Goal: Check status: Check status

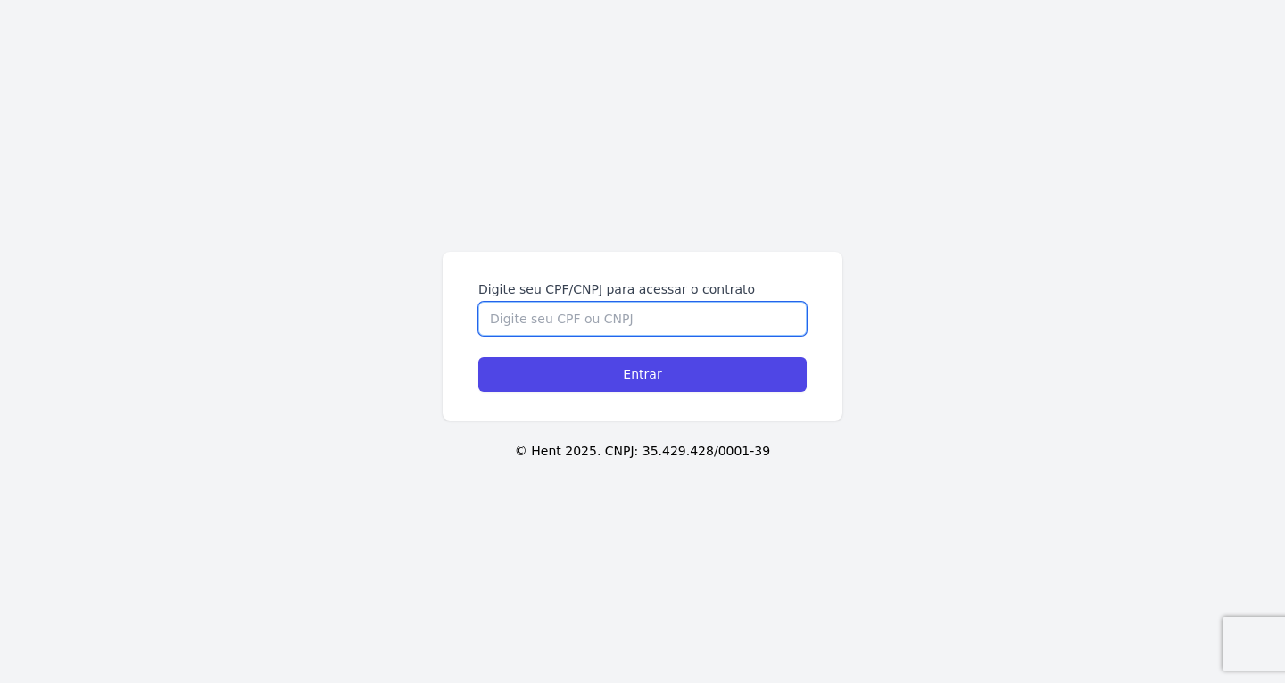
click at [569, 311] on input "Digite seu CPF/CNPJ para acessar o contrato" at bounding box center [642, 319] width 328 height 34
click at [545, 324] on input "Digite seu CPF/CNPJ para acessar o contrato" at bounding box center [642, 319] width 328 height 34
paste input "040.985.725-40"
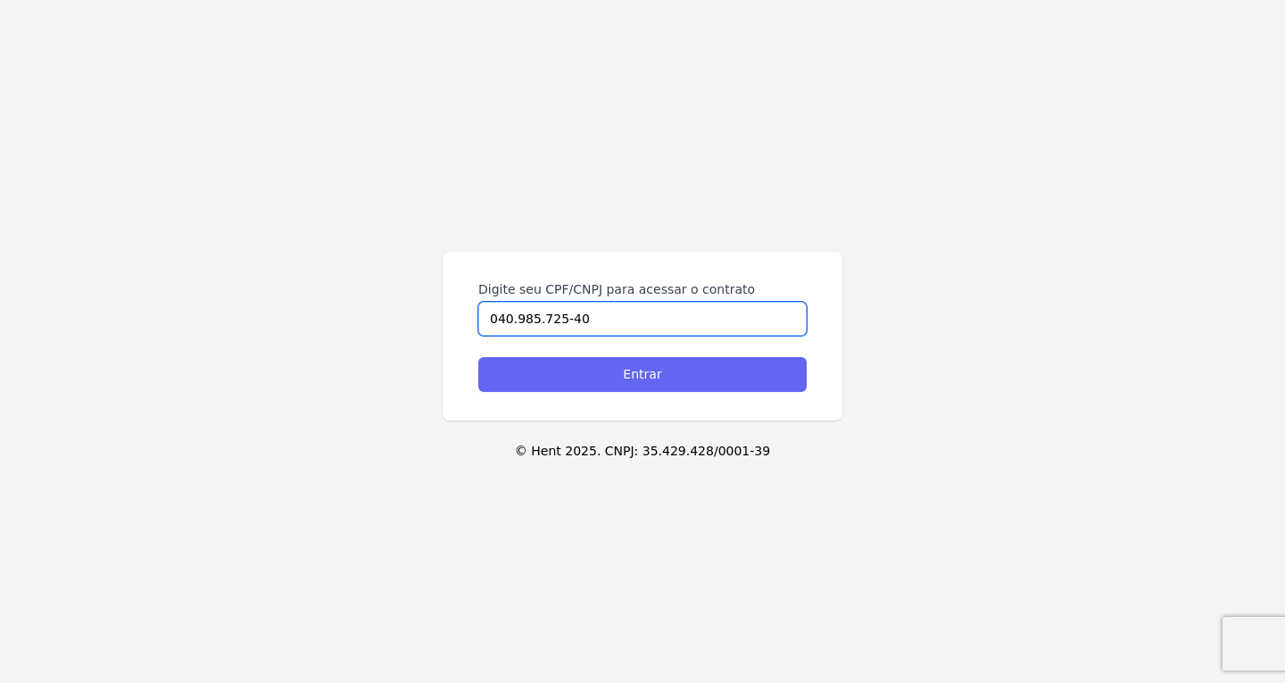
type input "040.985.725-40"
click at [567, 381] on input "Entrar" at bounding box center [642, 374] width 328 height 35
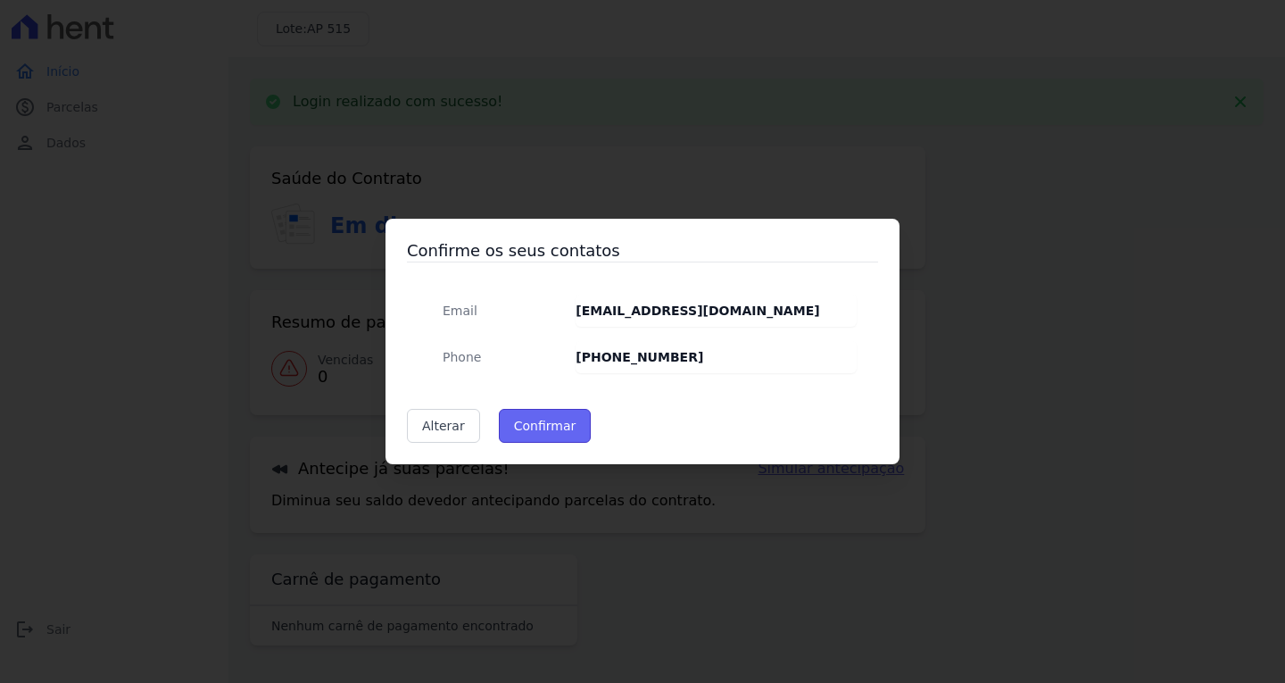
click at [533, 440] on button "Confirmar" at bounding box center [545, 426] width 93 height 34
type input "Contatos confirmados com sucesso."
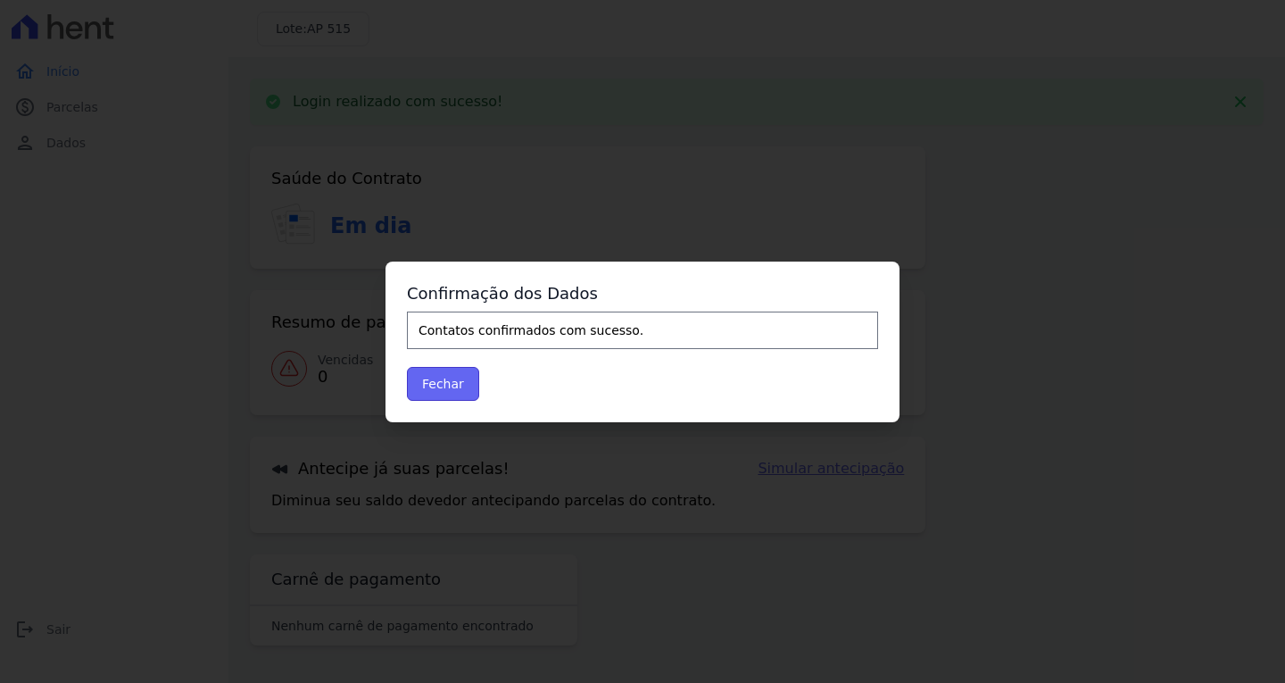
click at [433, 383] on button "Fechar" at bounding box center [443, 384] width 72 height 34
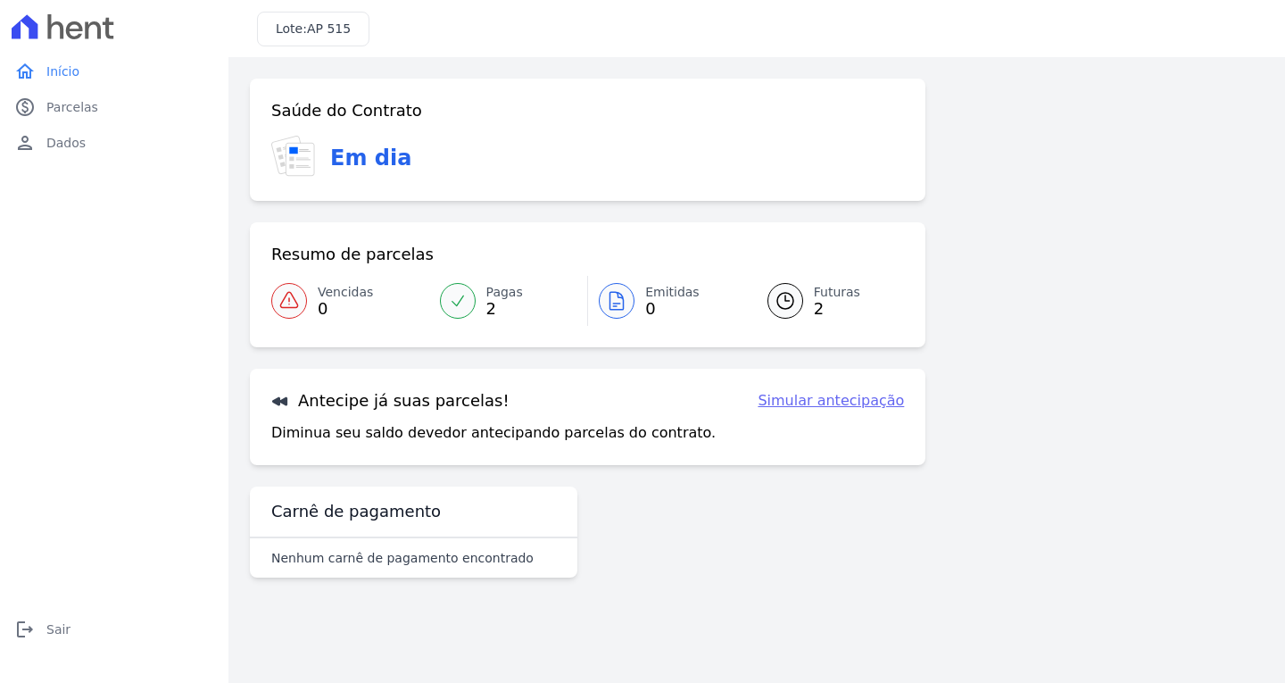
drag, startPoint x: 785, startPoint y: 297, endPoint x: 777, endPoint y: 309, distance: 14.1
click at [785, 298] on icon at bounding box center [785, 301] width 16 height 16
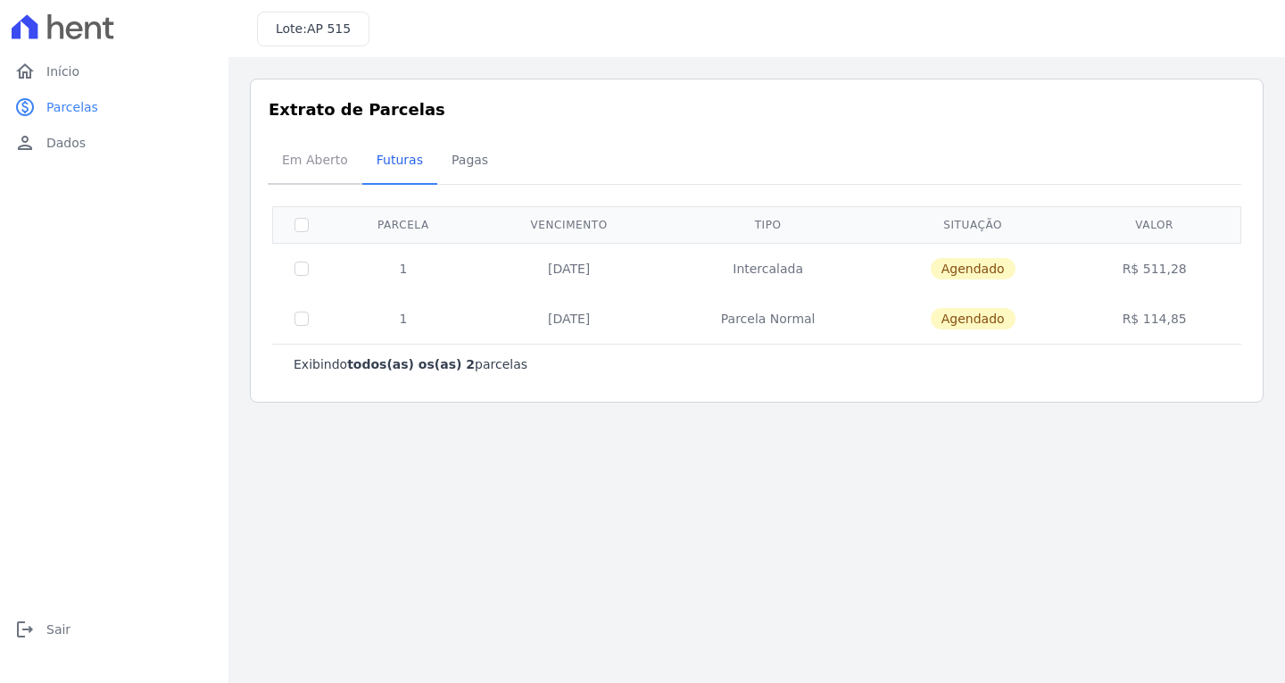
click at [292, 155] on span "Em Aberto" at bounding box center [314, 160] width 87 height 36
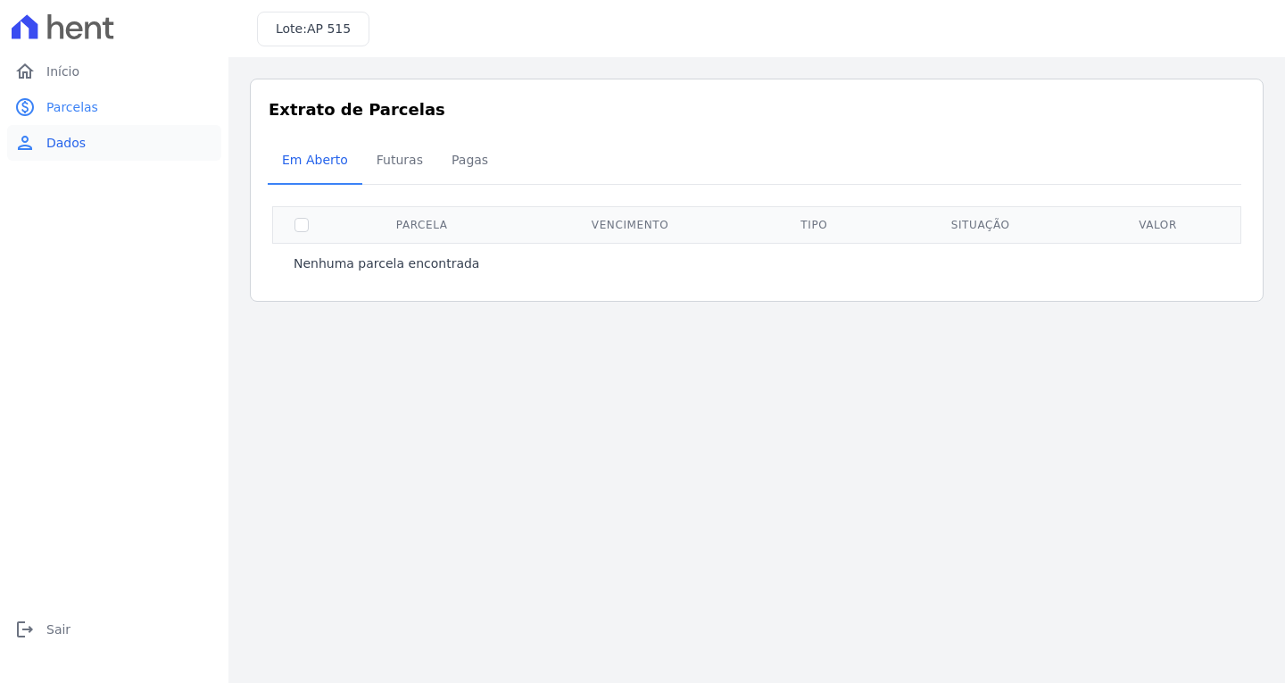
click at [88, 150] on link "person Dados" at bounding box center [114, 143] width 214 height 36
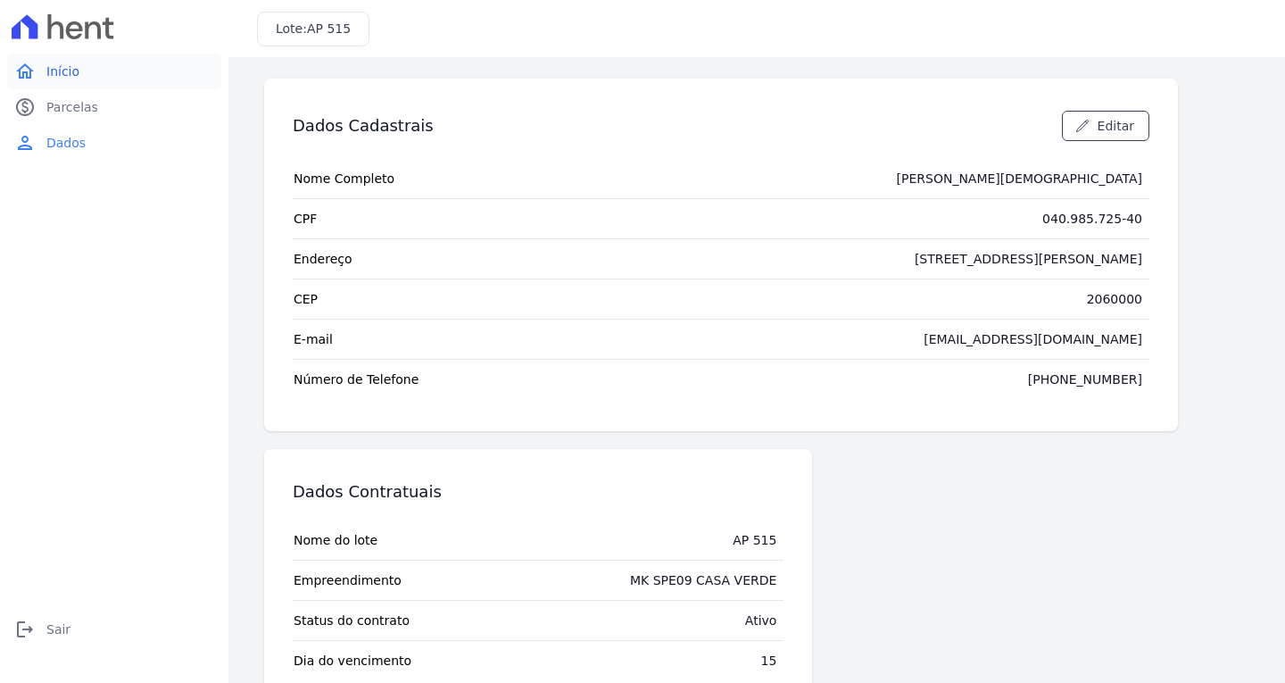
click at [62, 78] on span "Início" at bounding box center [62, 71] width 33 height 18
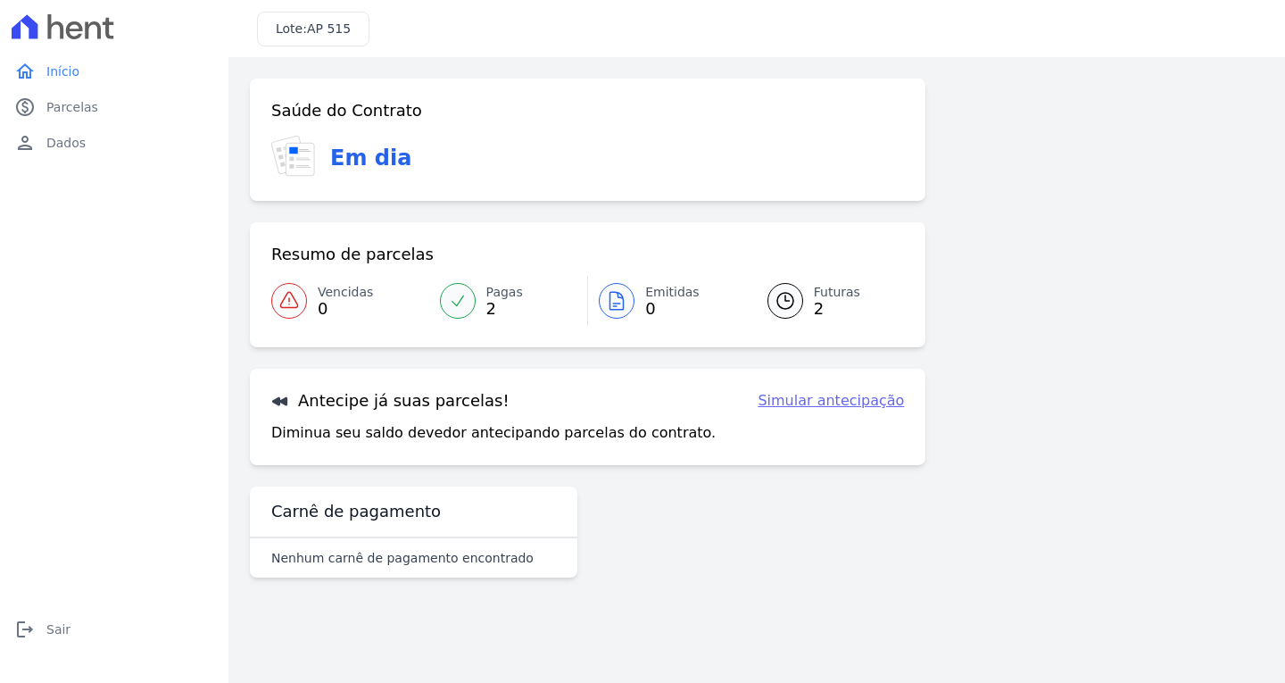
drag, startPoint x: 468, startPoint y: 290, endPoint x: 476, endPoint y: 470, distance: 180.5
click at [467, 292] on div at bounding box center [458, 301] width 36 height 36
